Goal: Information Seeking & Learning: Learn about a topic

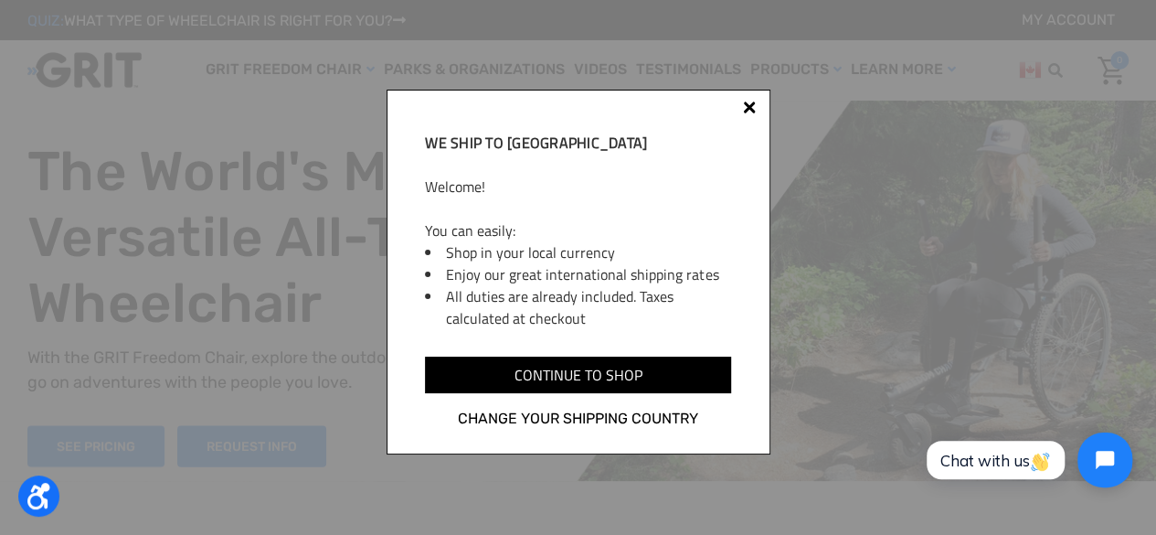
click at [755, 105] on div at bounding box center [749, 110] width 15 height 15
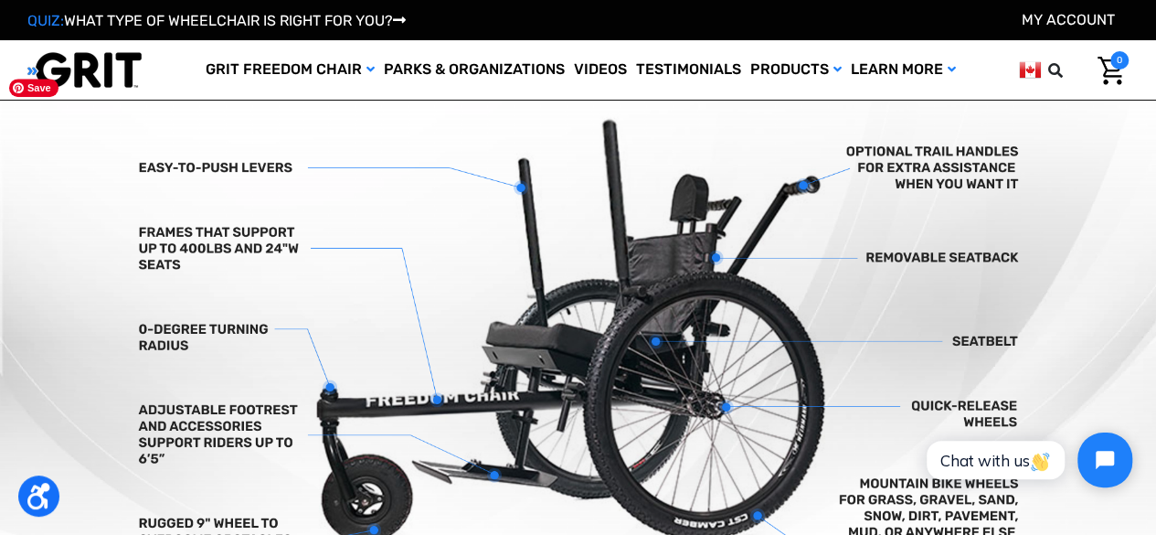
scroll to position [547, 0]
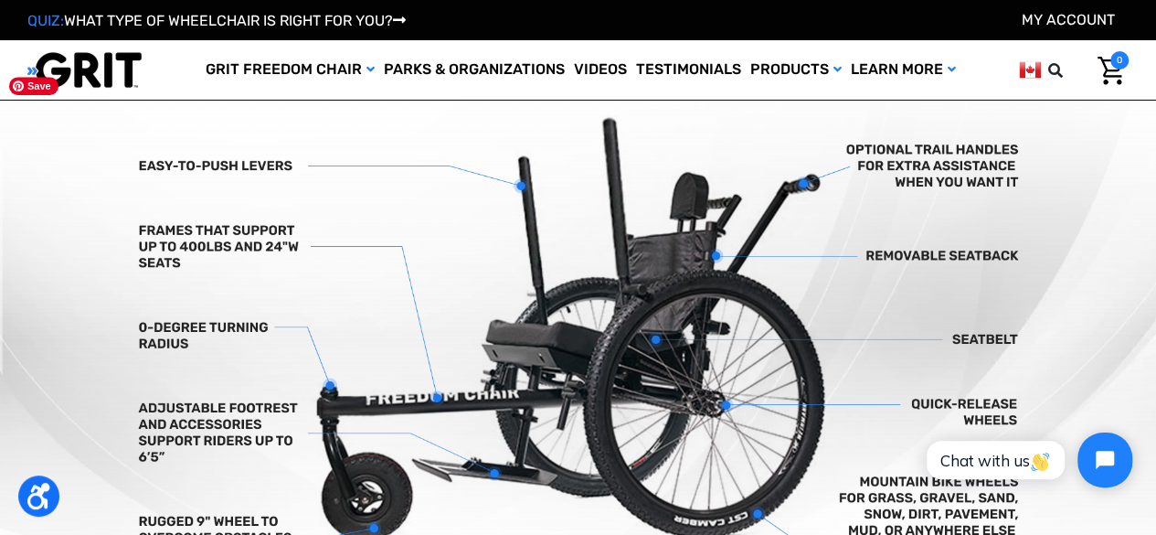
click at [817, 493] on img at bounding box center [578, 339] width 1156 height 542
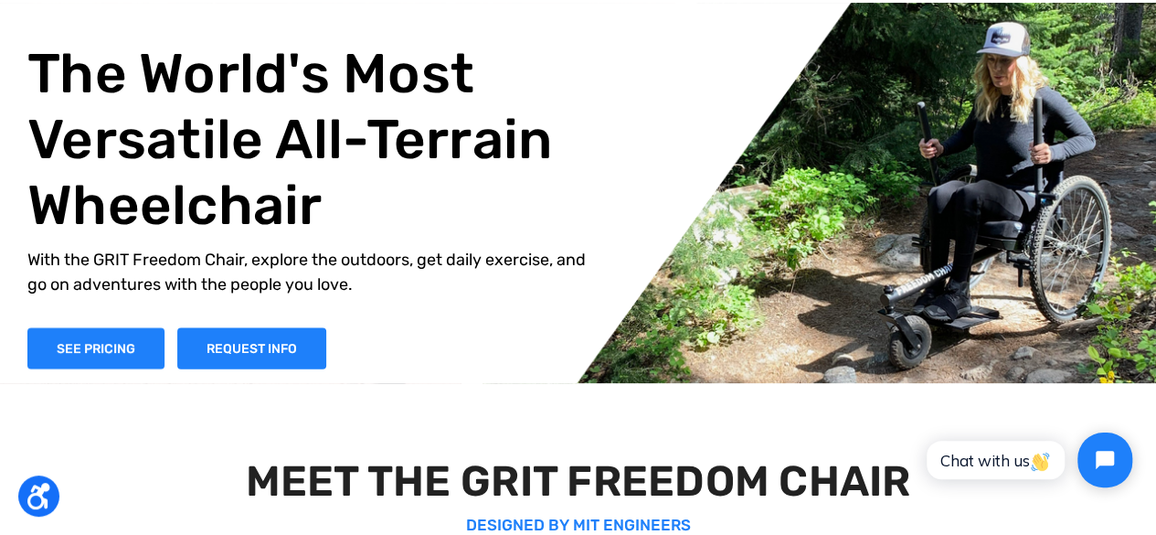
scroll to position [0, 0]
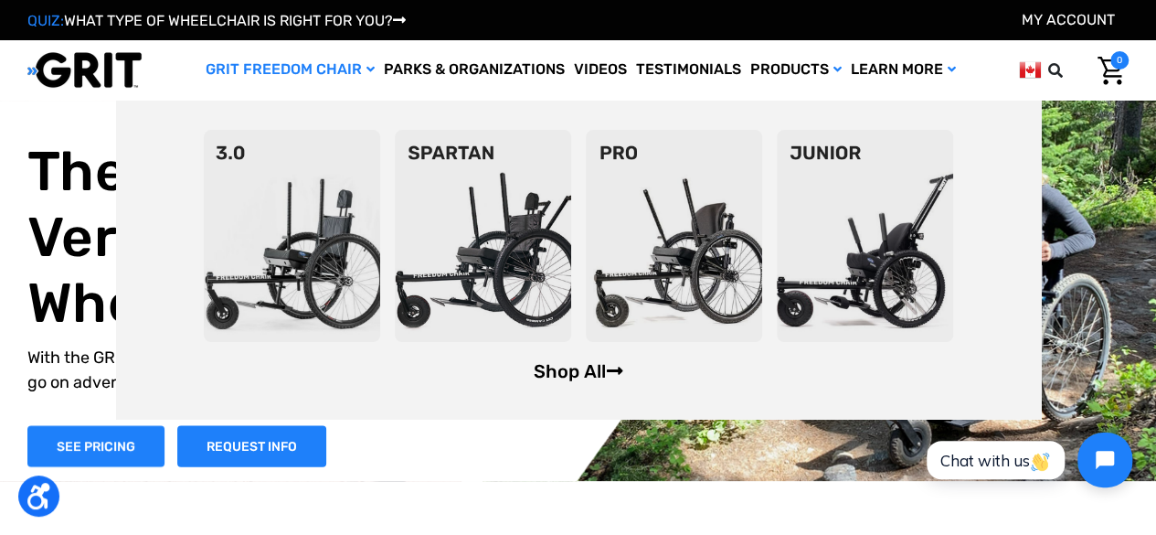
click at [574, 366] on link "Shop All" at bounding box center [578, 371] width 90 height 22
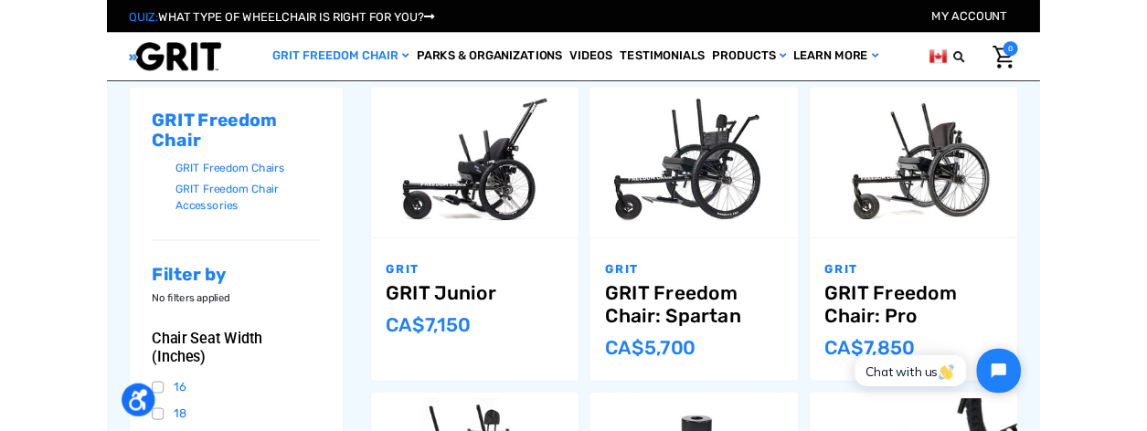
scroll to position [249, 0]
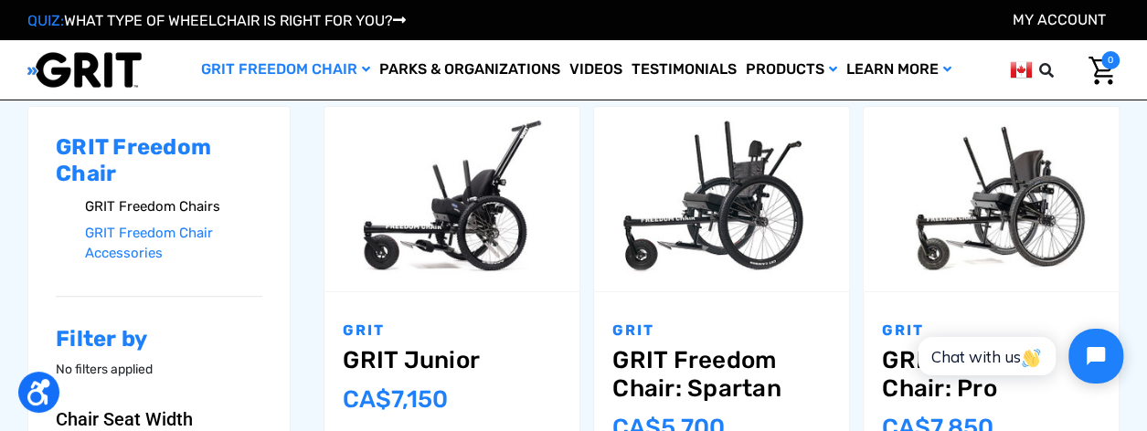
click at [155, 206] on link "GRIT Freedom Chairs" at bounding box center [173, 207] width 177 height 27
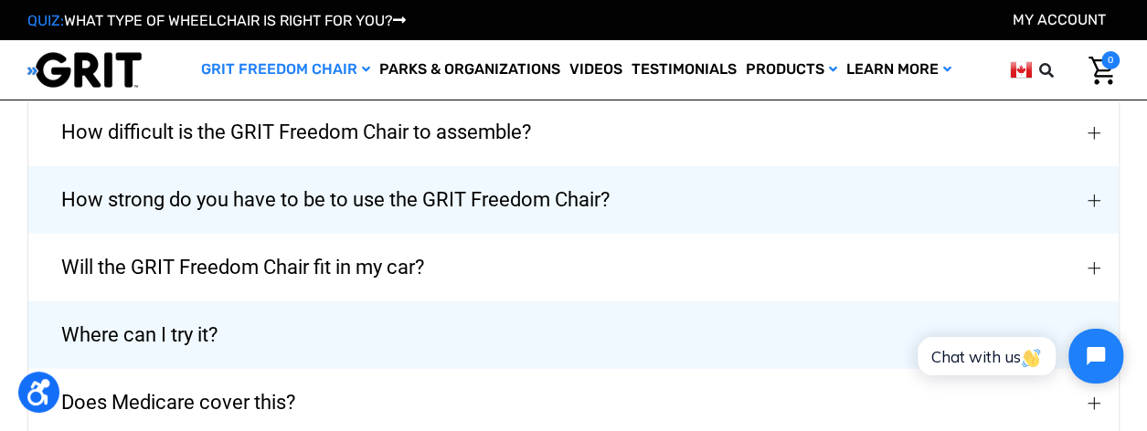
scroll to position [2313, 0]
click at [561, 197] on span "How strong do you have to be to use the GRIT Freedom Chair?" at bounding box center [335, 199] width 603 height 66
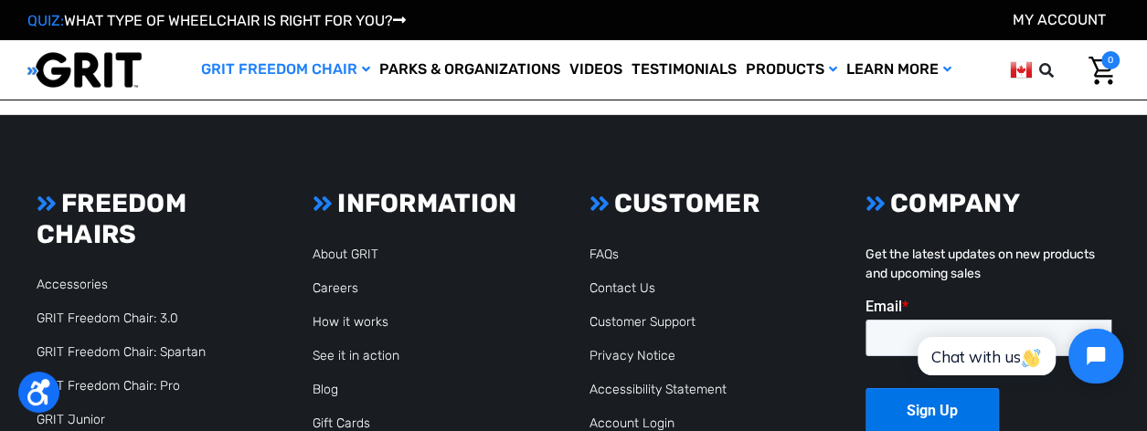
scroll to position [2841, 0]
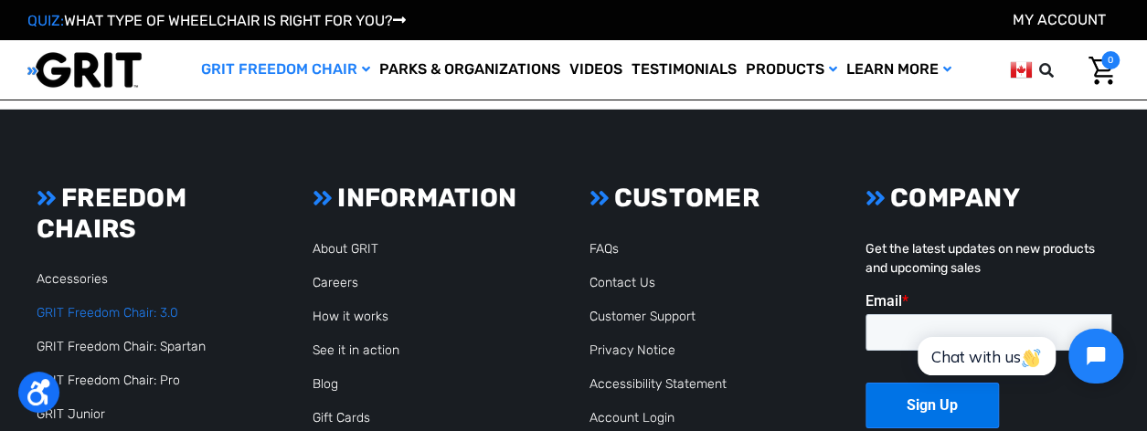
click at [108, 307] on link "GRIT Freedom Chair: 3.0" at bounding box center [108, 313] width 142 height 16
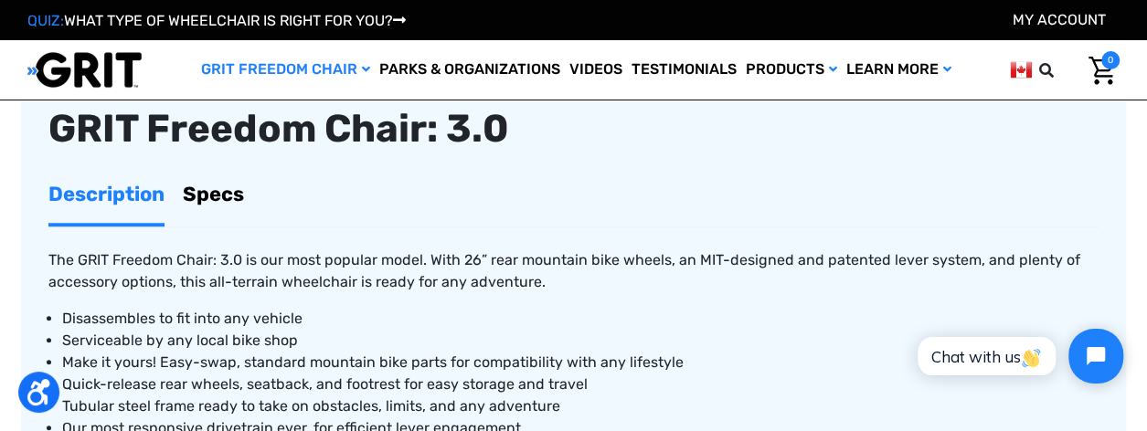
scroll to position [669, 0]
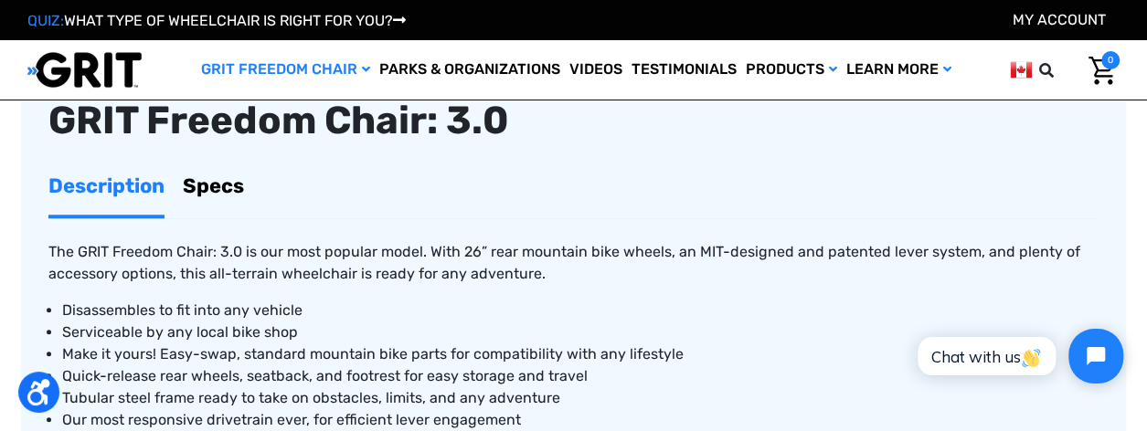
click at [223, 206] on link "Specs" at bounding box center [213, 186] width 61 height 58
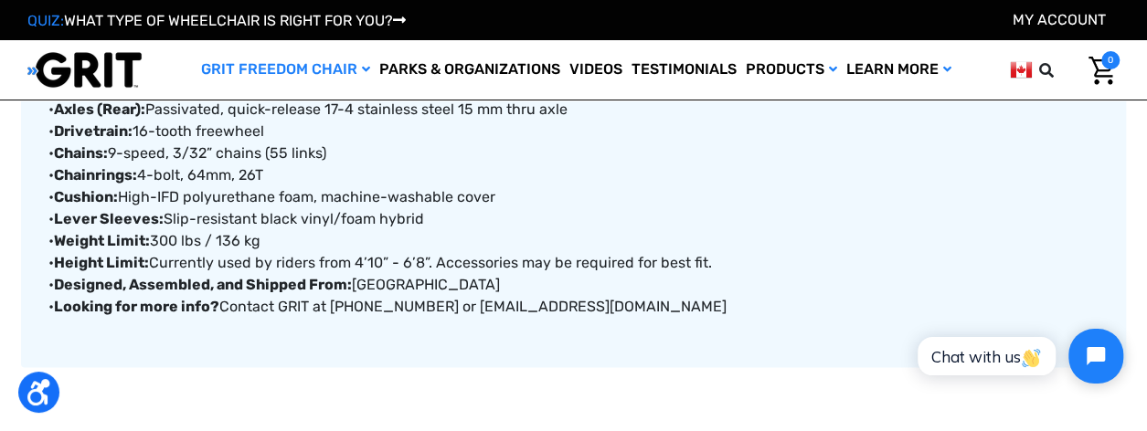
scroll to position [1077, 0]
